Goal: Transaction & Acquisition: Download file/media

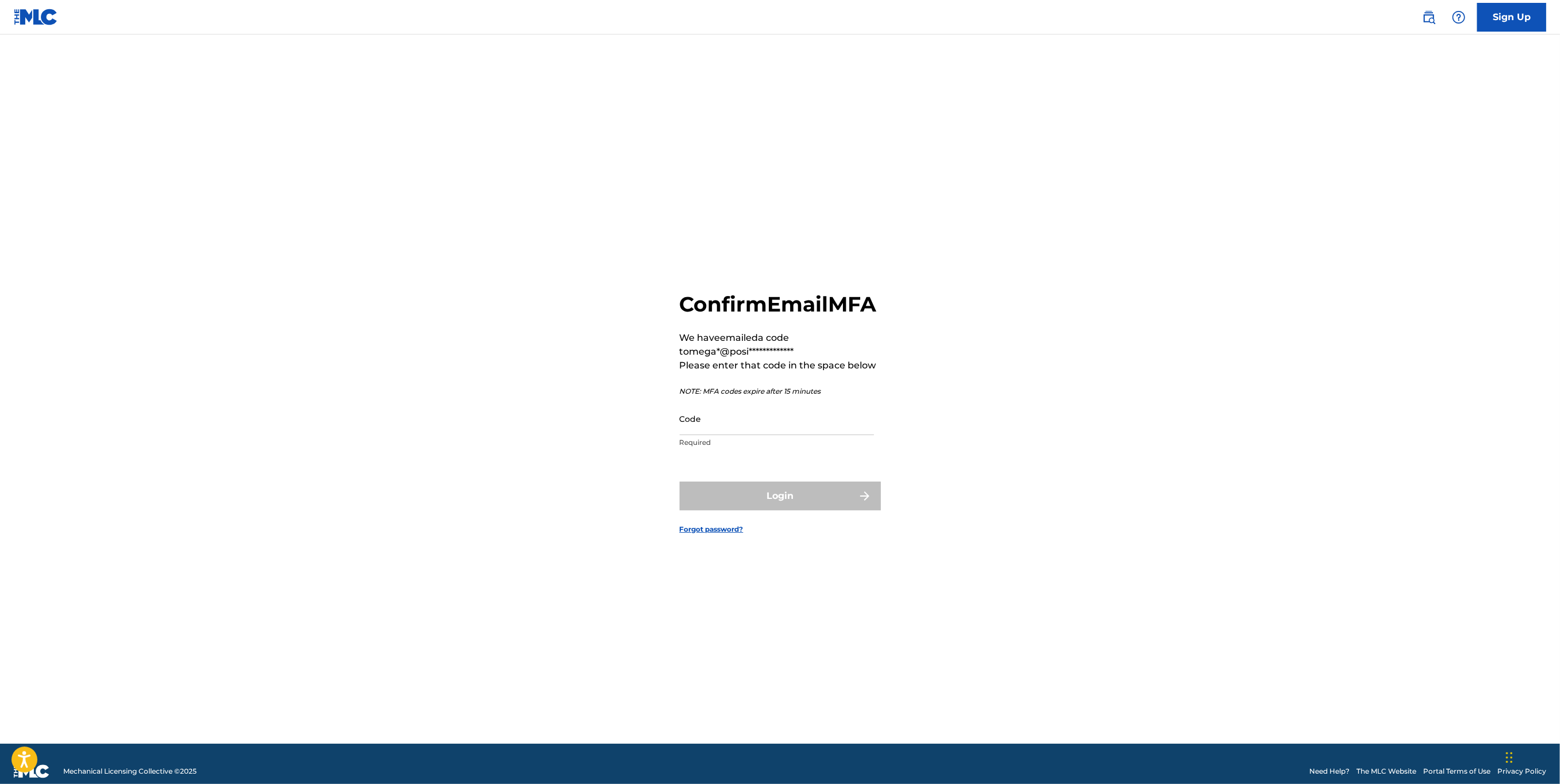
click at [736, 430] on input "Code" at bounding box center [777, 419] width 194 height 33
click at [722, 435] on input "Code" at bounding box center [777, 419] width 194 height 33
paste input "396436"
type input "396436"
click at [807, 511] on button "Login" at bounding box center [781, 495] width 201 height 28
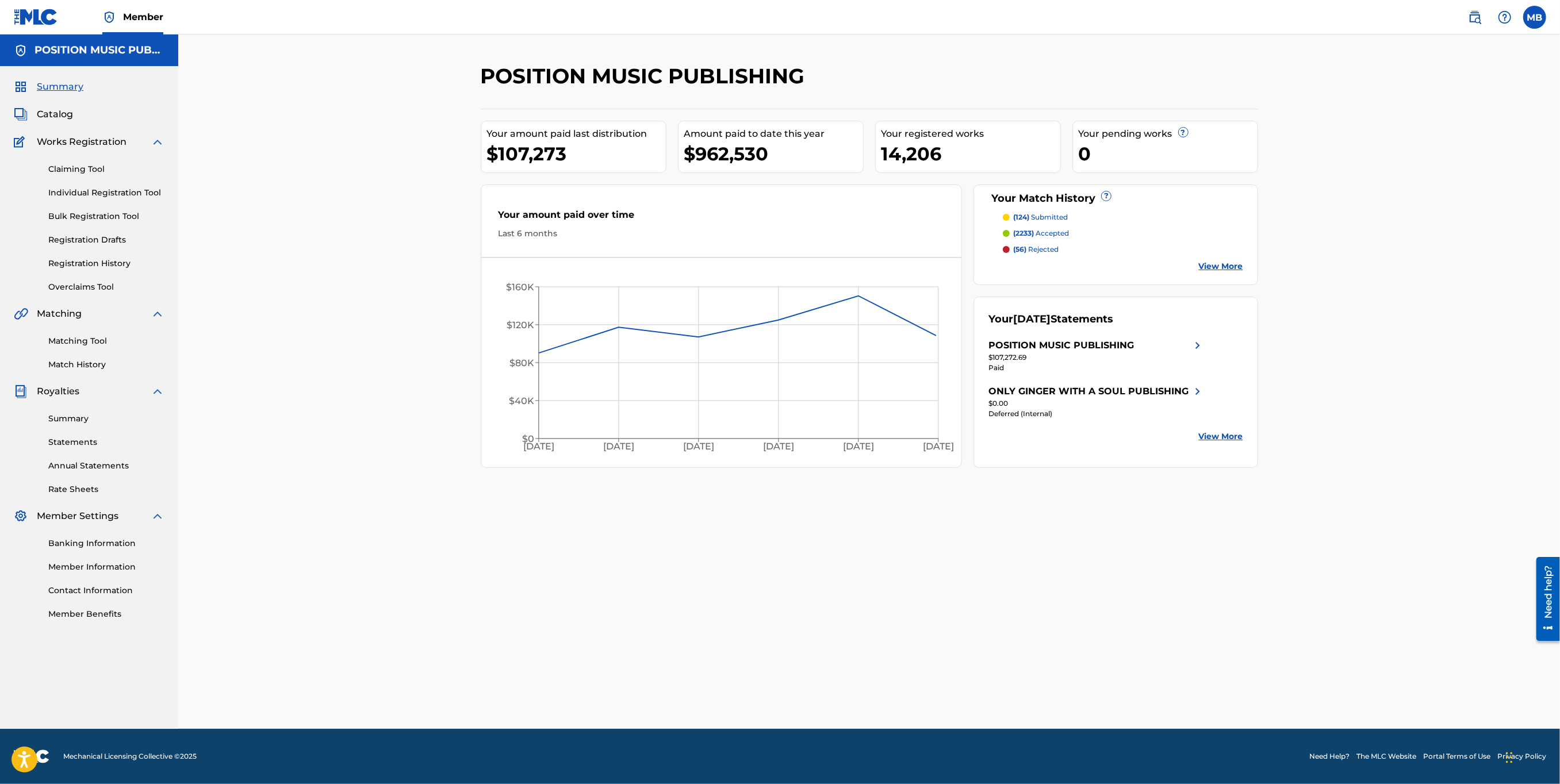
click at [1371, 217] on div "POSITION MUSIC PUBLISHING Your amount paid last distribution $107,273 Amount pa…" at bounding box center [869, 381] width 1382 height 694
click at [336, 230] on div "POSITION MUSIC PUBLISHING Your amount paid last distribution $107,273 Amount pa…" at bounding box center [869, 381] width 1382 height 694
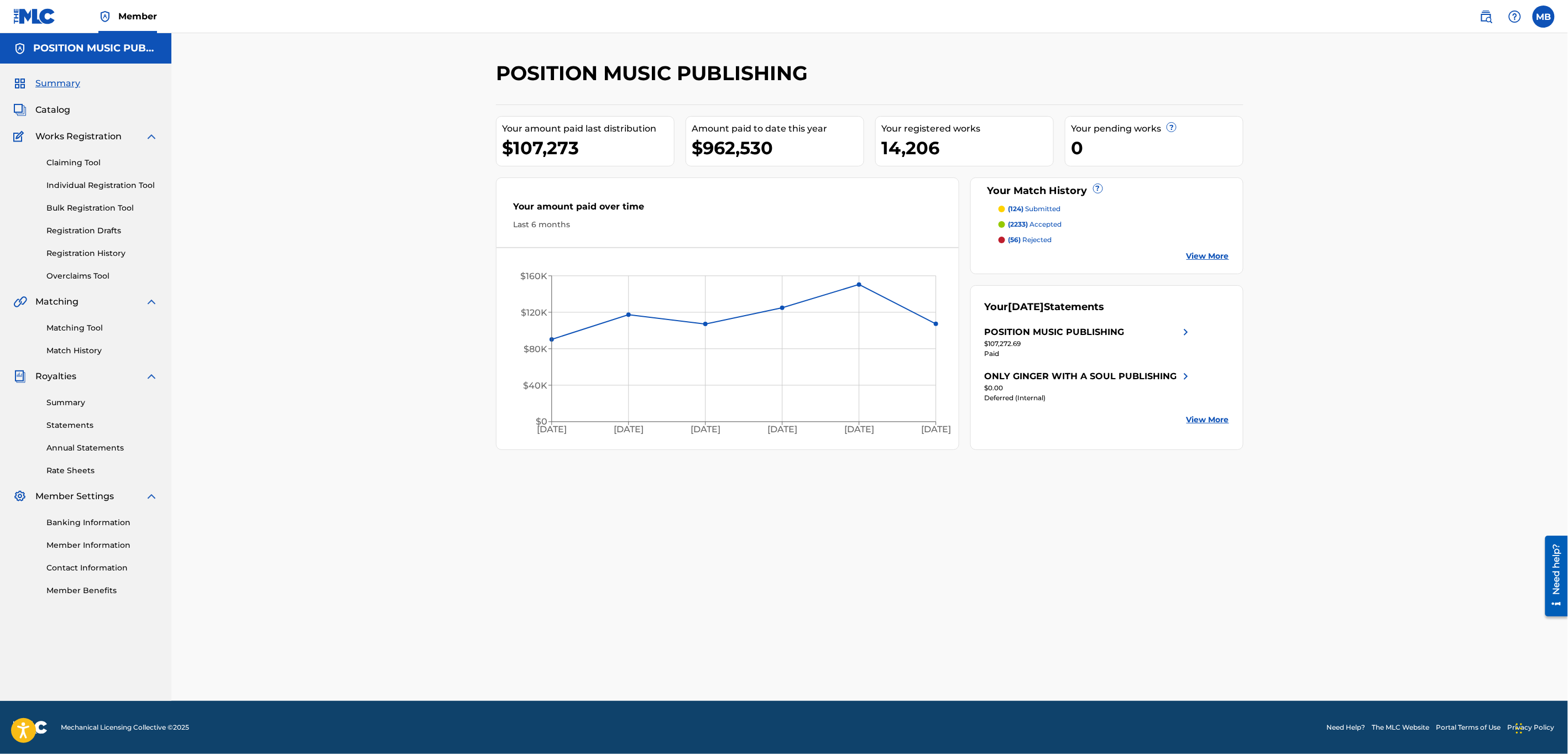
click at [1306, 517] on div "POSITION MUSIC PUBLISHING Your amount paid last distribution $107,273 Amount pa…" at bounding box center [870, 366] width 1396 height 668
click at [1288, 240] on div "POSITION MUSIC PUBLISHING Your amount paid last distribution $107,273 Amount pa…" at bounding box center [870, 366] width 1396 height 668
click at [1284, 274] on div "POSITION MUSIC PUBLISHING Your amount paid last distribution $107,273 Amount pa…" at bounding box center [870, 366] width 1396 height 668
click at [343, 228] on div "POSITION MUSIC PUBLISHING Your amount paid last distribution $107,273 Amount pa…" at bounding box center [870, 366] width 1396 height 668
click at [63, 427] on link "Statements" at bounding box center [102, 425] width 111 height 12
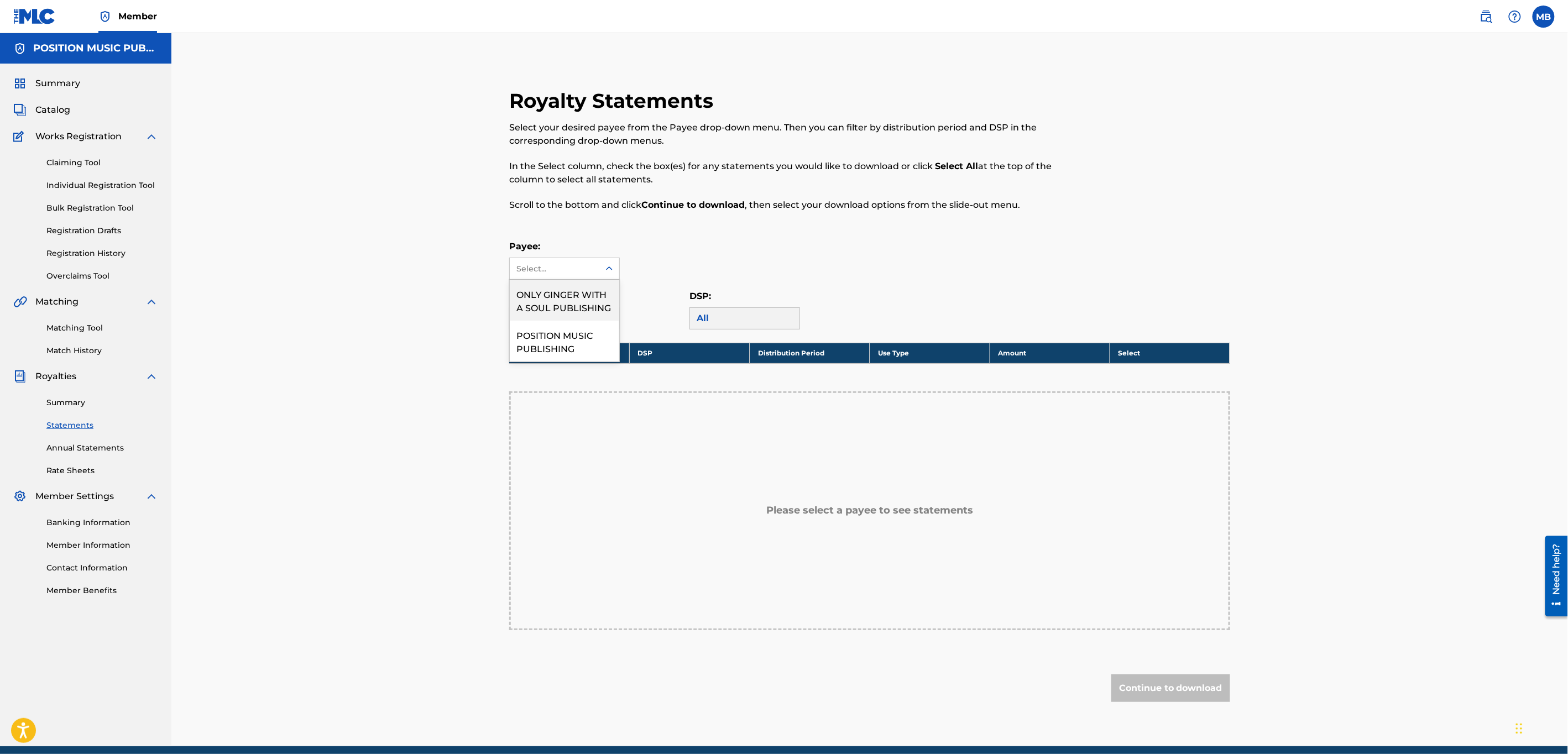
click at [610, 261] on div at bounding box center [609, 268] width 20 height 20
click at [556, 337] on div "POSITION MUSIC PUBLISHING" at bounding box center [564, 341] width 110 height 41
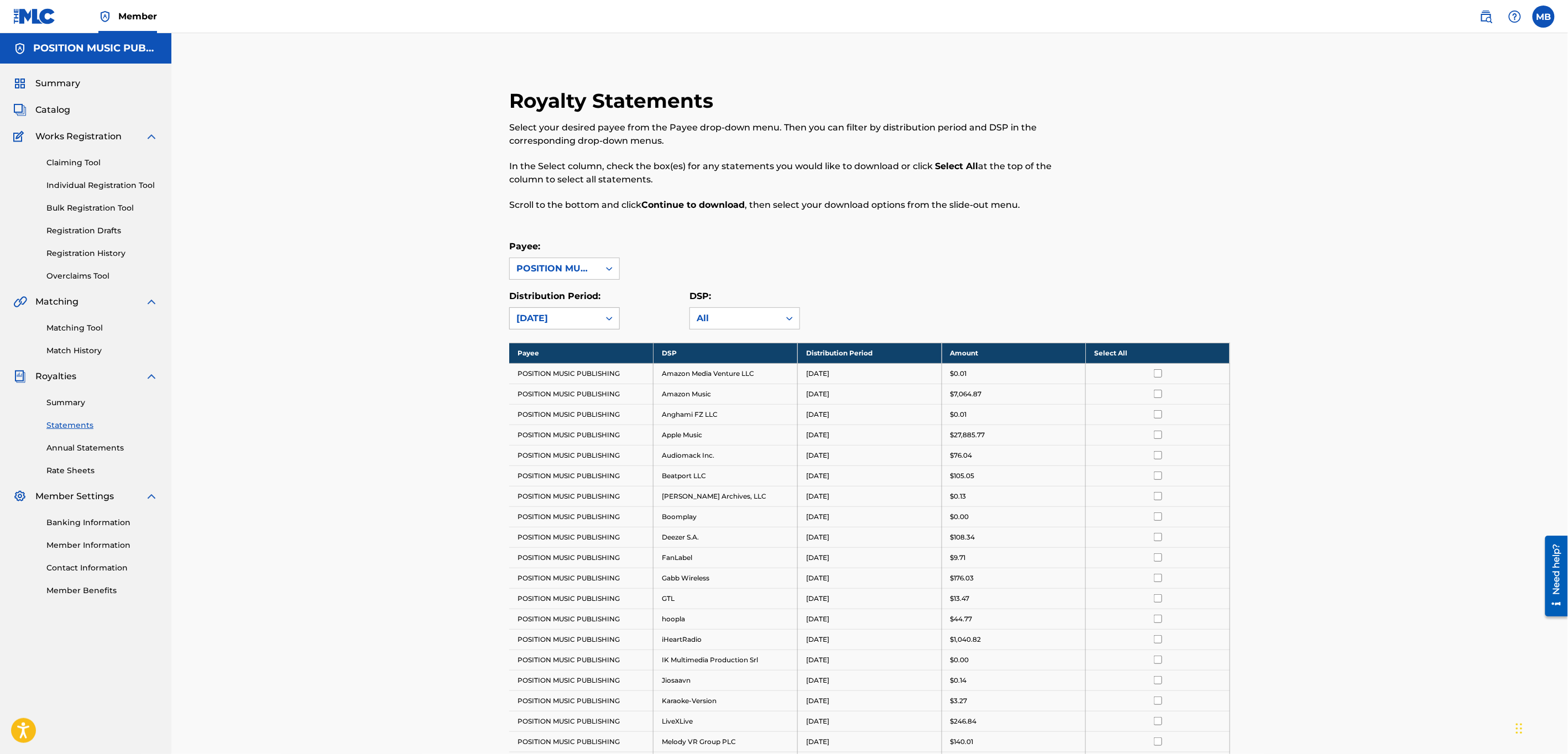
click at [608, 317] on icon at bounding box center [609, 318] width 11 height 11
click at [552, 349] on div "[DATE]" at bounding box center [564, 343] width 110 height 27
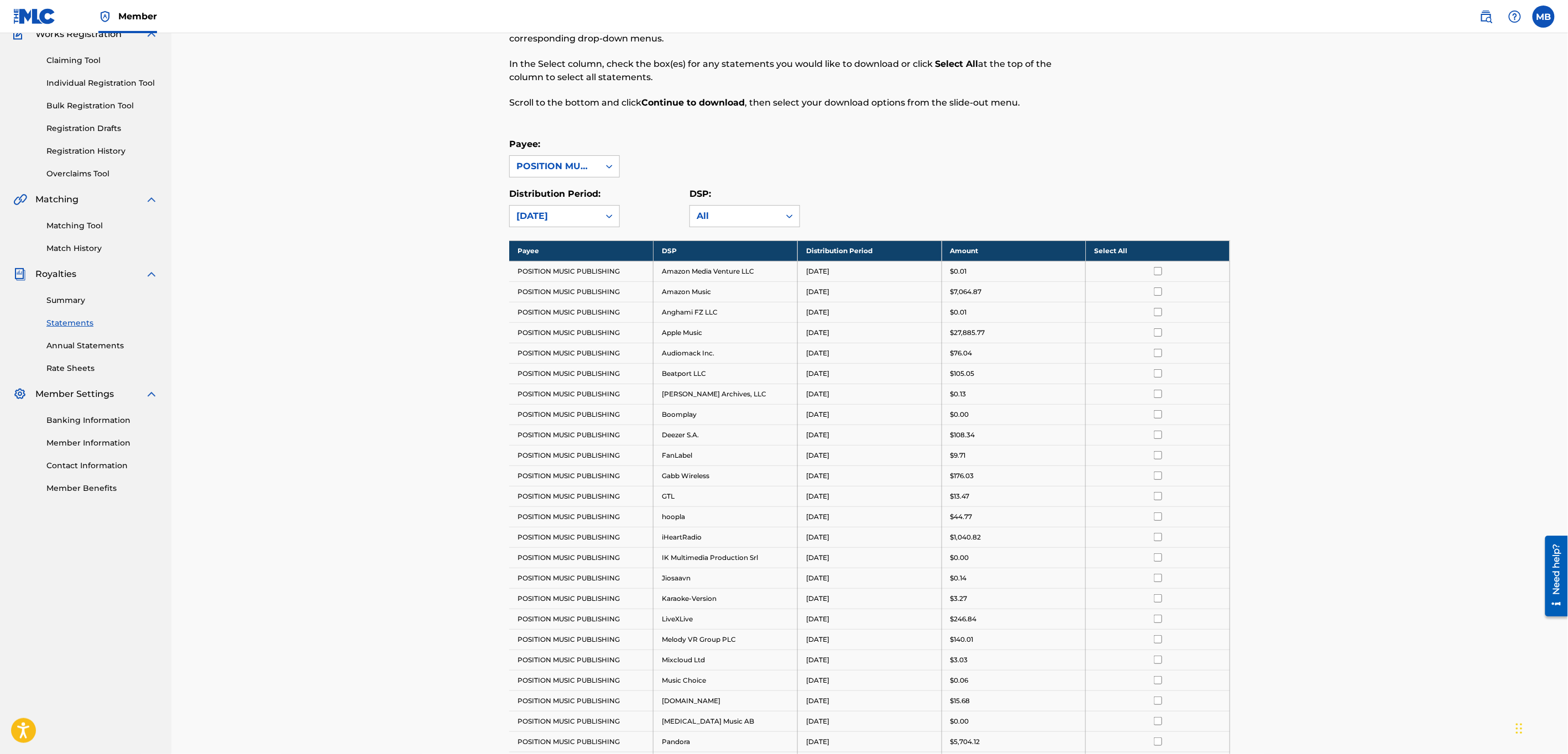
scroll to position [104, 0]
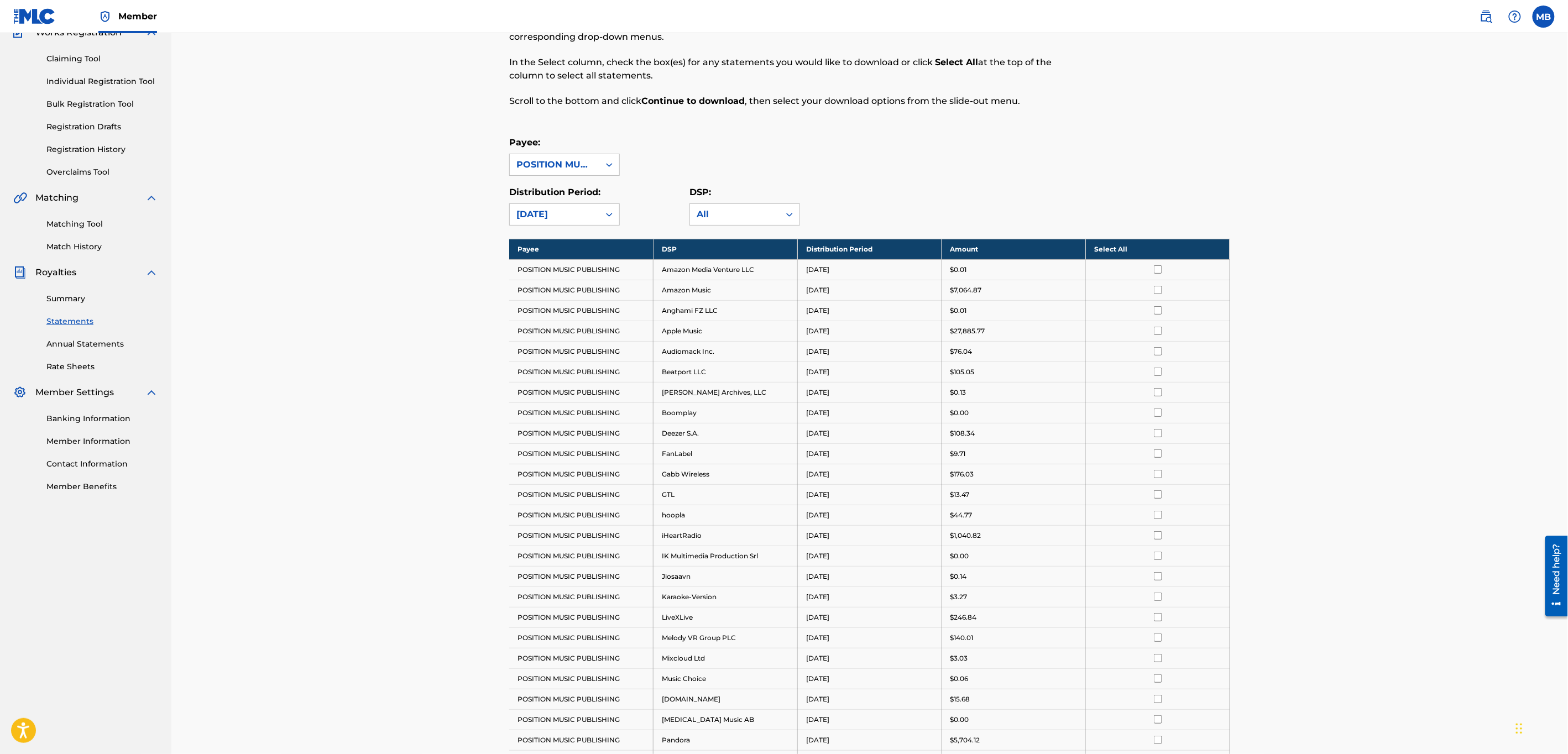
click at [1122, 248] on th "Select All" at bounding box center [1158, 249] width 144 height 21
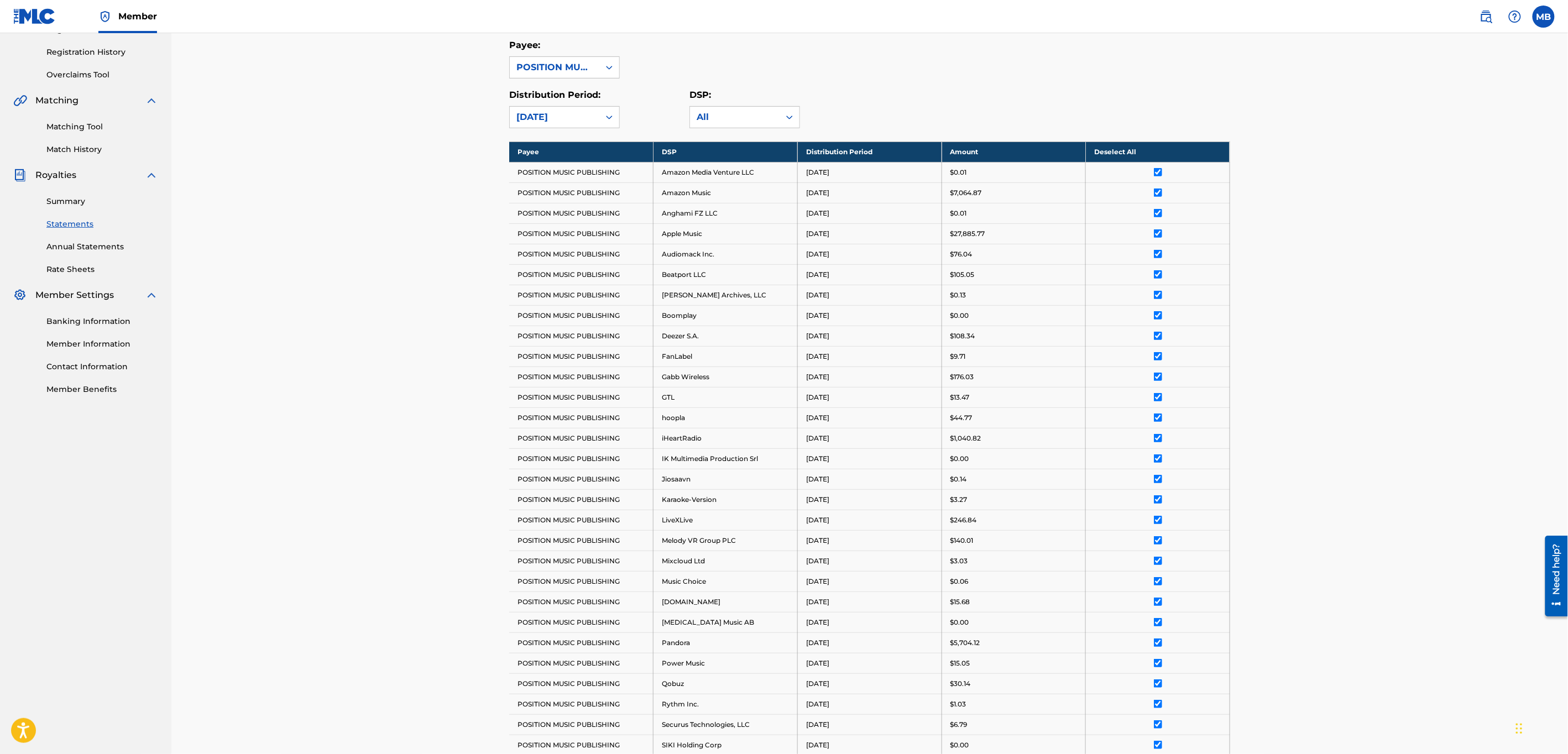
scroll to position [537, 0]
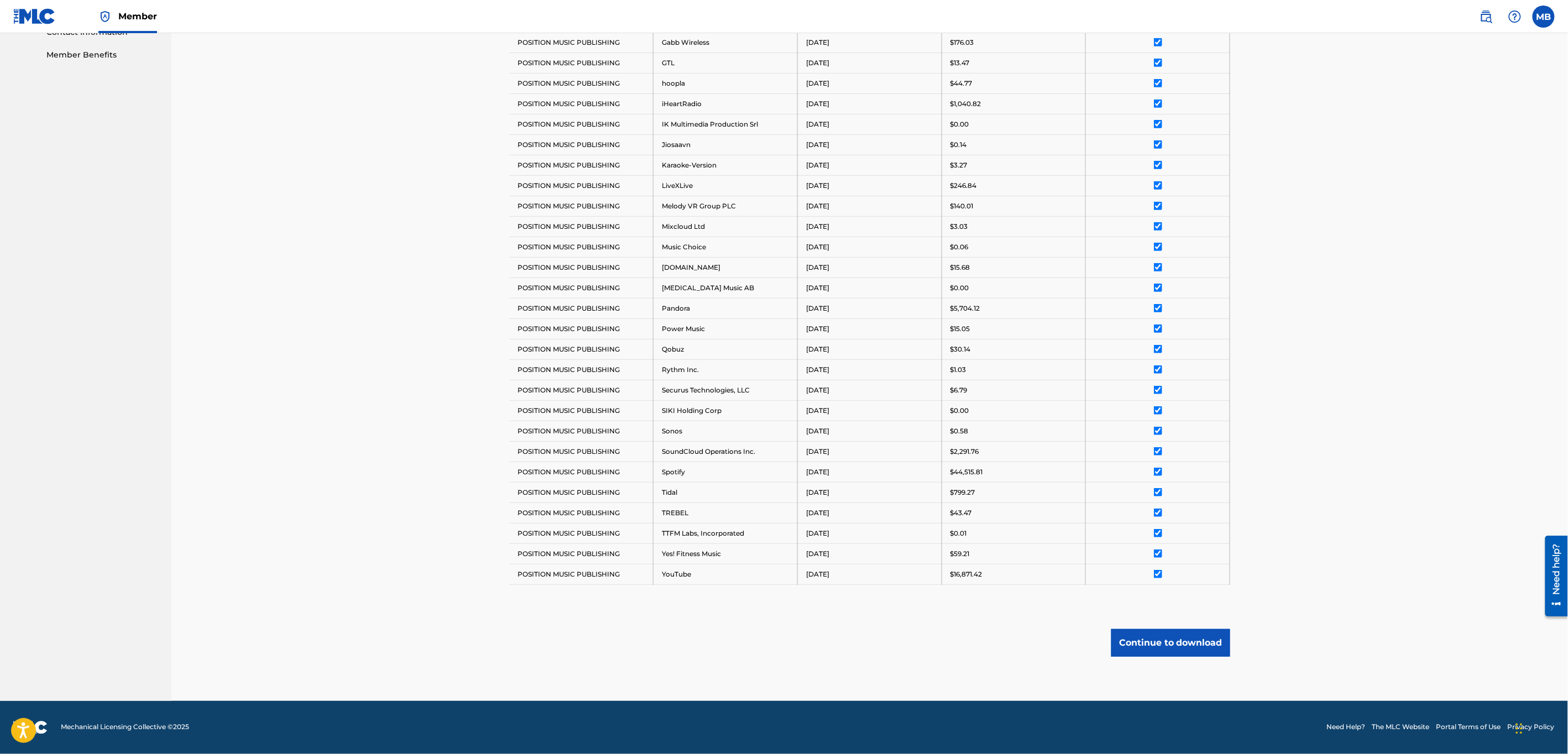
click at [1169, 649] on button "Continue to download" at bounding box center [1171, 643] width 119 height 27
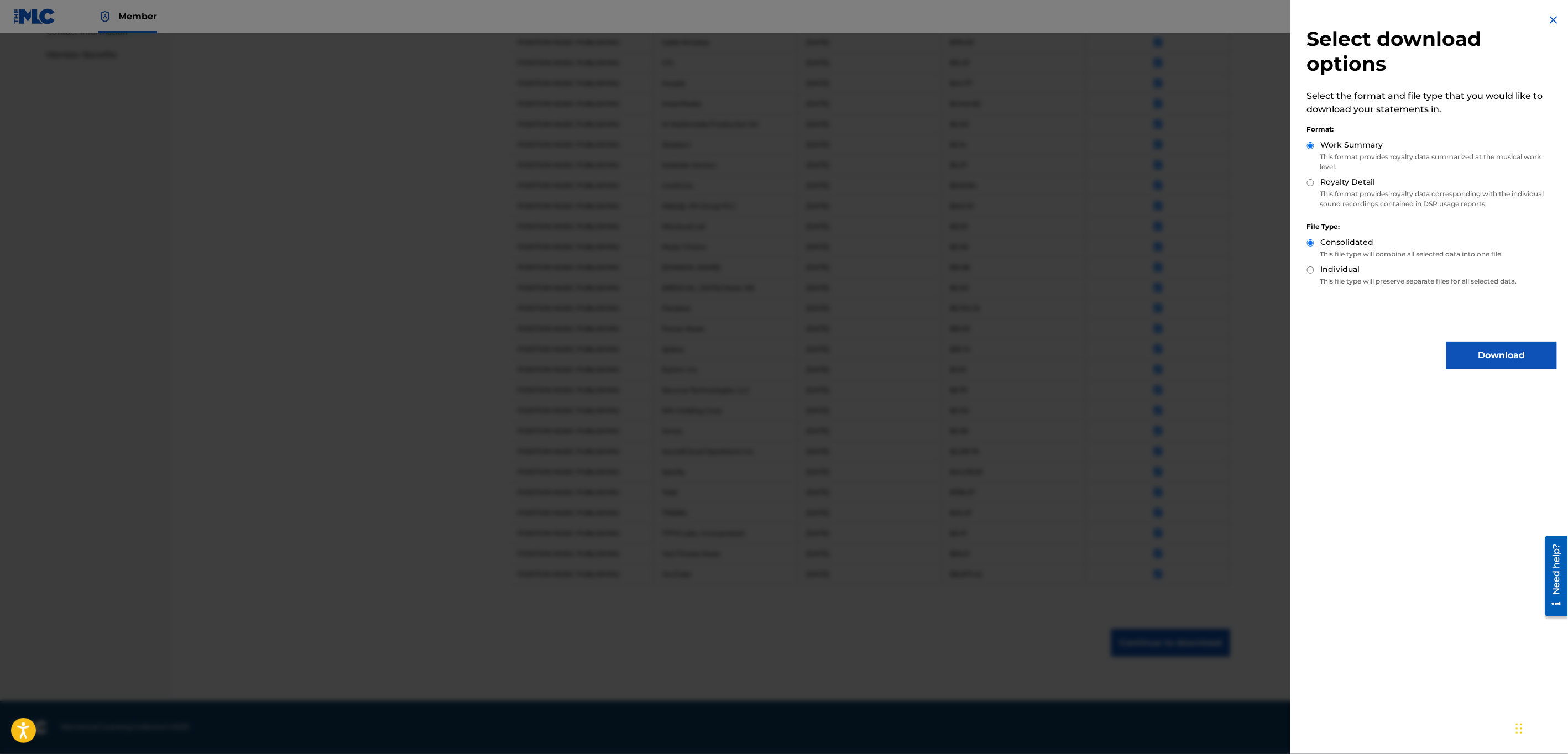
click at [1350, 183] on label "Royalty Detail" at bounding box center [1348, 182] width 55 height 12
click at [1314, 183] on input "Royalty Detail" at bounding box center [1311, 183] width 7 height 7
radio input "true"
click at [1323, 268] on label "Individual" at bounding box center [1340, 269] width 39 height 12
click at [1314, 268] on input "Individual" at bounding box center [1311, 270] width 7 height 7
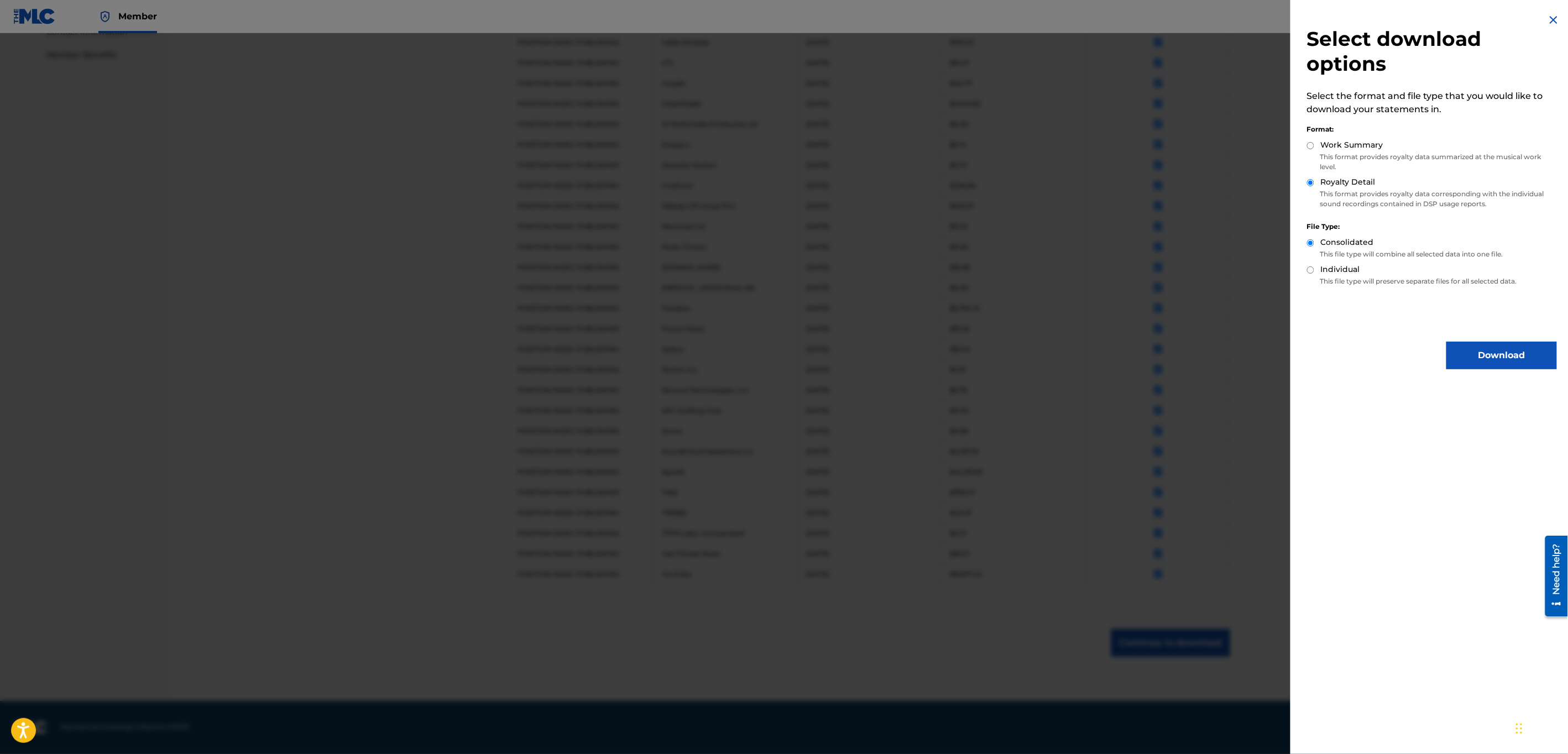
radio input "true"
click at [1345, 243] on label "Consolidated" at bounding box center [1347, 242] width 53 height 12
click at [1314, 243] on input "Consolidated" at bounding box center [1311, 243] width 7 height 7
radio input "true"
click at [1491, 350] on button "Download" at bounding box center [1502, 355] width 111 height 27
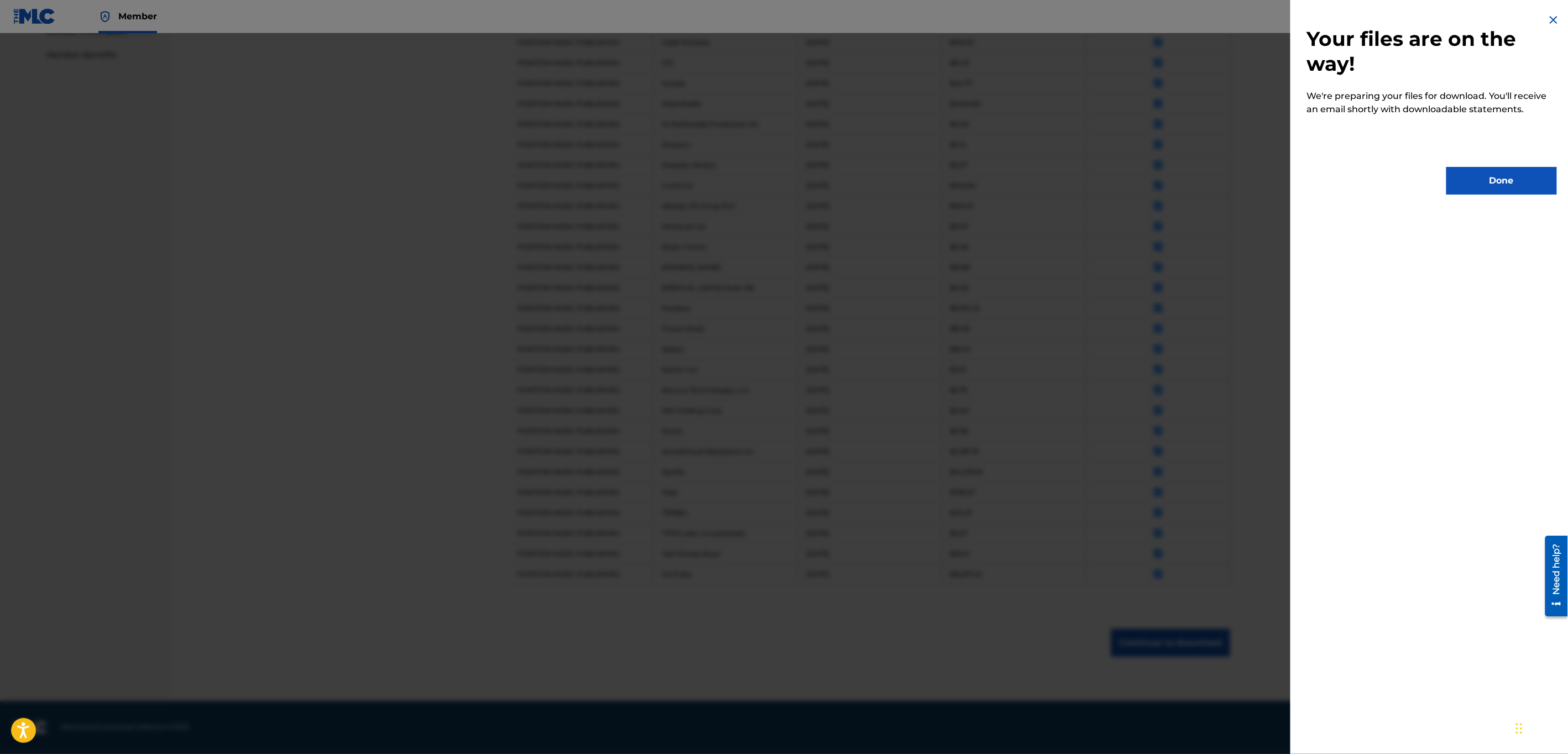
click at [1499, 192] on button "Done" at bounding box center [1502, 180] width 111 height 27
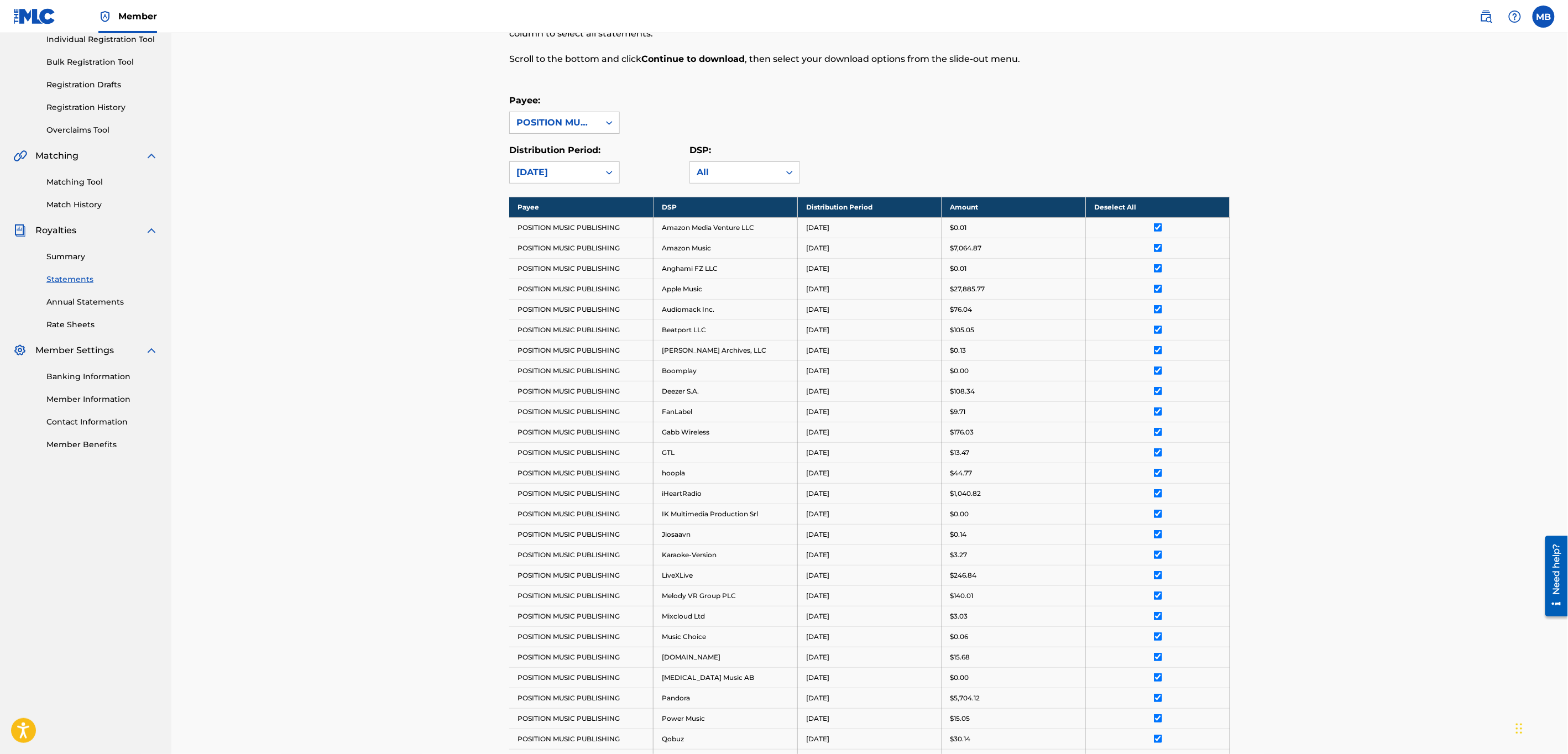
scroll to position [0, 0]
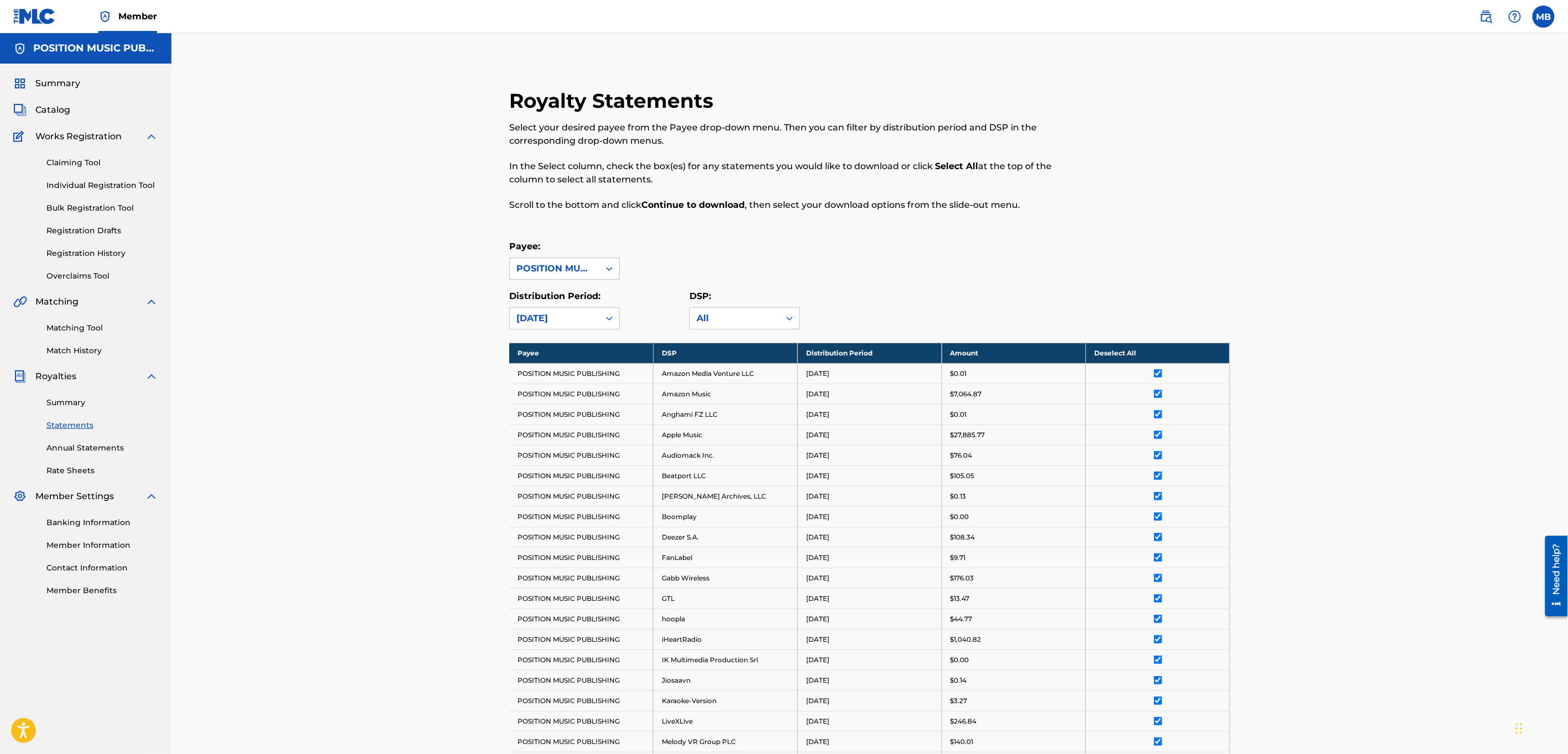
click at [1324, 383] on div "Royalty Statements Select your desired payee from the Payee drop-down menu. The…" at bounding box center [870, 634] width 1396 height 1203
click at [1296, 173] on div "Royalty Statements Select your desired payee from the Payee drop-down menu. The…" at bounding box center [870, 634] width 1396 height 1203
click at [1281, 369] on div "Royalty Statements Select your desired payee from the Payee drop-down menu. The…" at bounding box center [870, 634] width 1396 height 1203
click at [1321, 353] on div "Royalty Statements Select your desired payee from the Payee drop-down menu. The…" at bounding box center [870, 634] width 1396 height 1203
click at [1336, 407] on div "Royalty Statements Select your desired payee from the Payee drop-down menu. The…" at bounding box center [870, 634] width 1396 height 1203
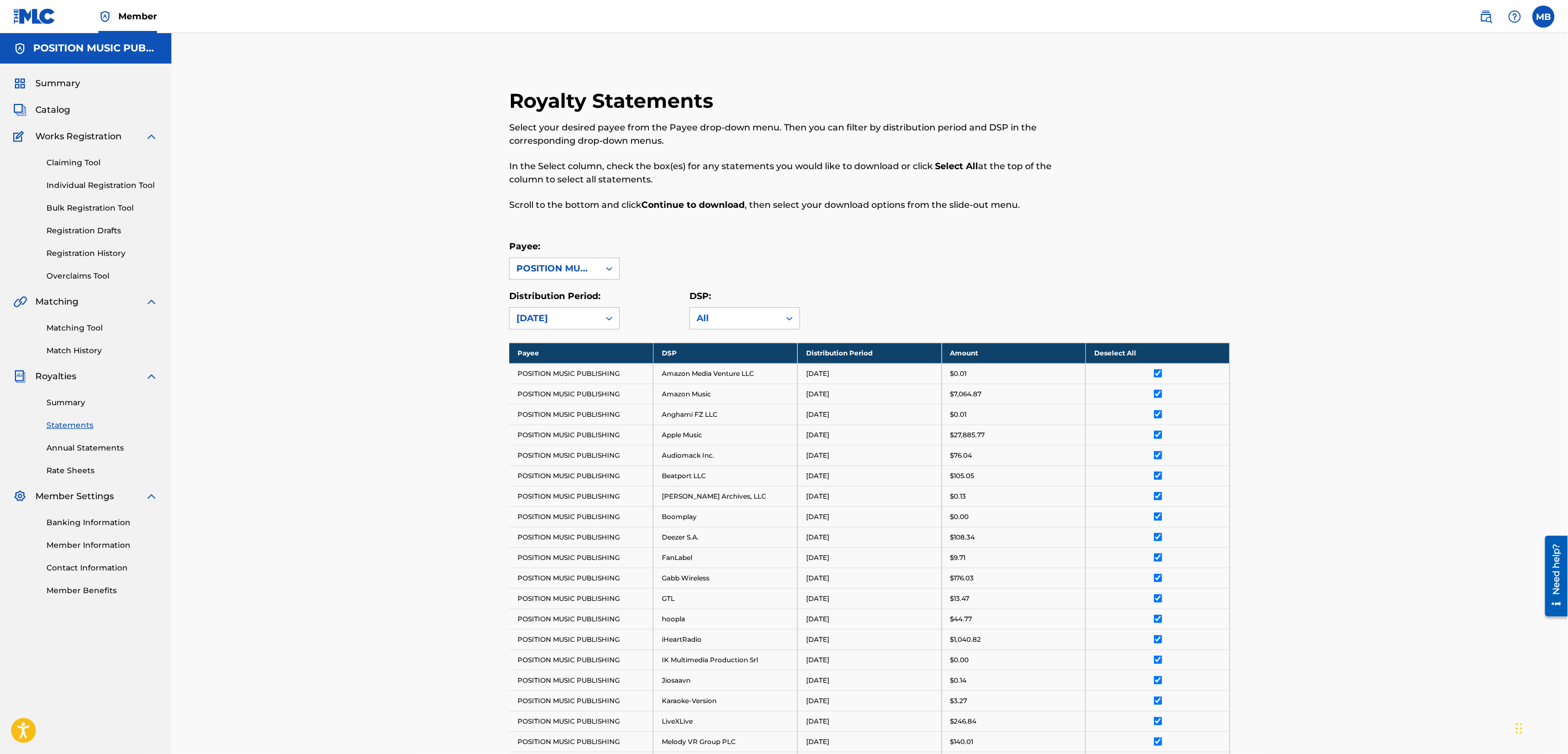
click at [1356, 391] on div "Royalty Statements Select your desired payee from the Payee drop-down menu. The…" at bounding box center [870, 634] width 1396 height 1203
click at [1265, 325] on div "Royalty Statements Select your desired payee from the Payee drop-down menu. The…" at bounding box center [870, 634] width 1396 height 1203
